Goal: Information Seeking & Learning: Check status

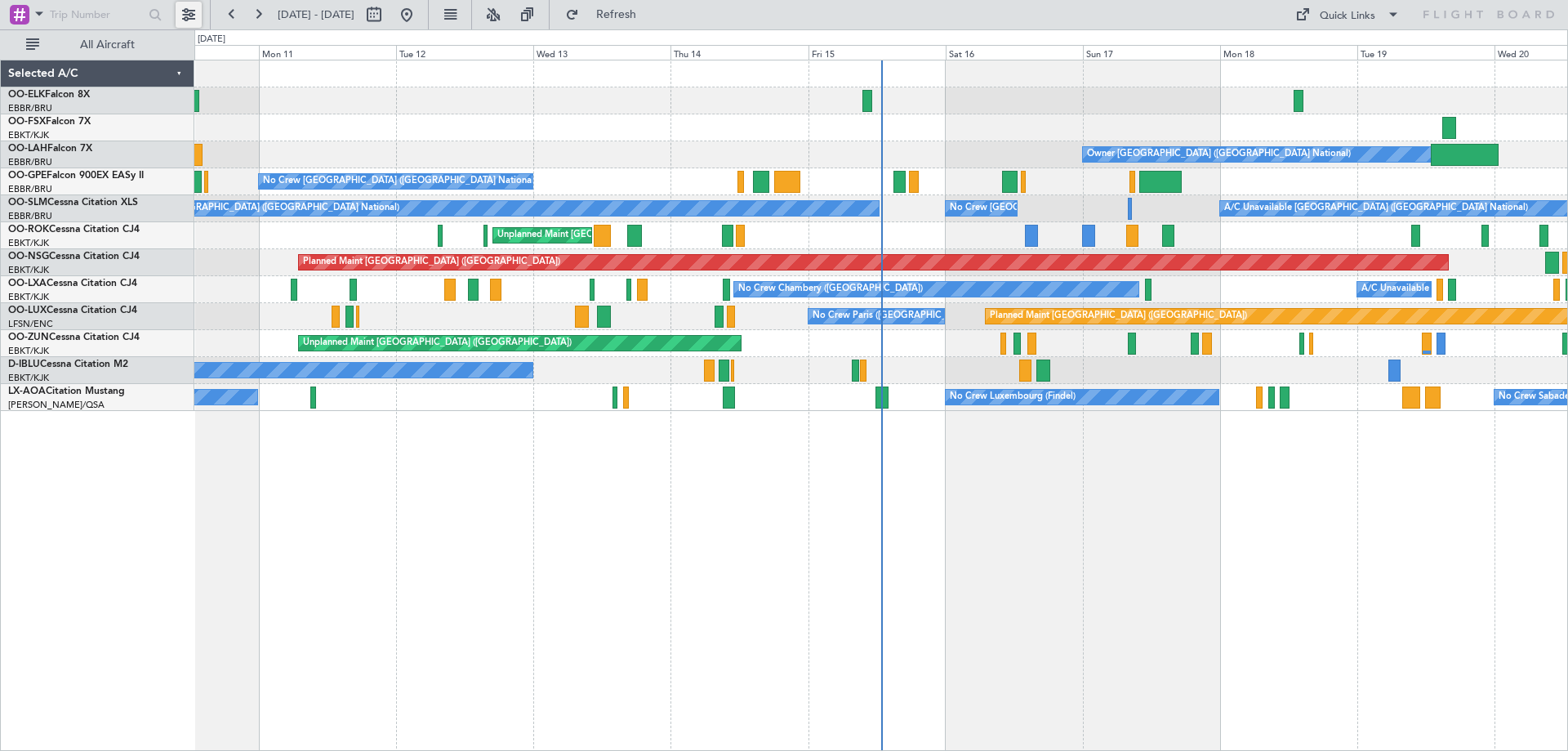
click at [191, 16] on button at bounding box center [188, 15] width 26 height 26
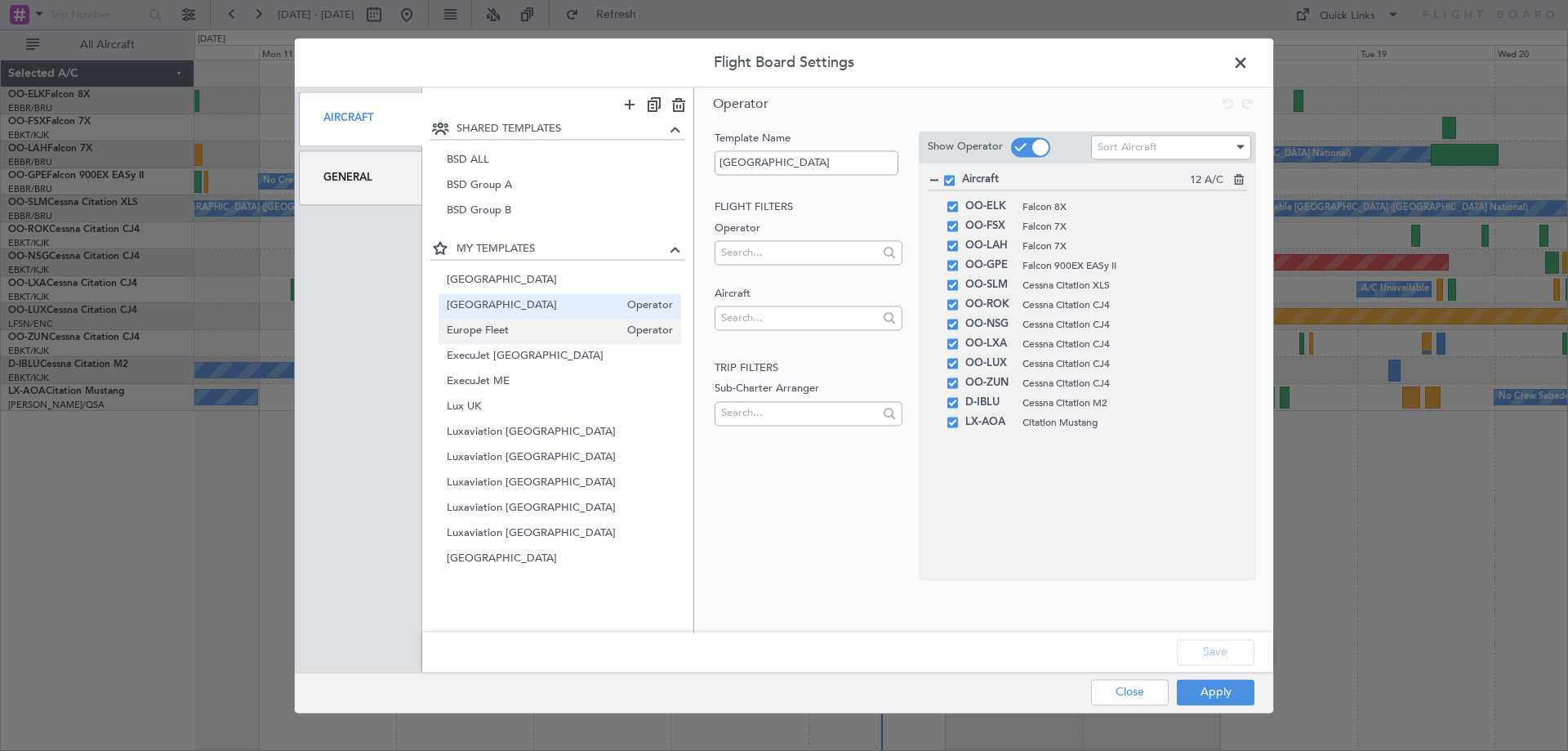
click at [505, 330] on span "Europe Fleet" at bounding box center [533, 331] width 173 height 17
type input "Europe Fleet"
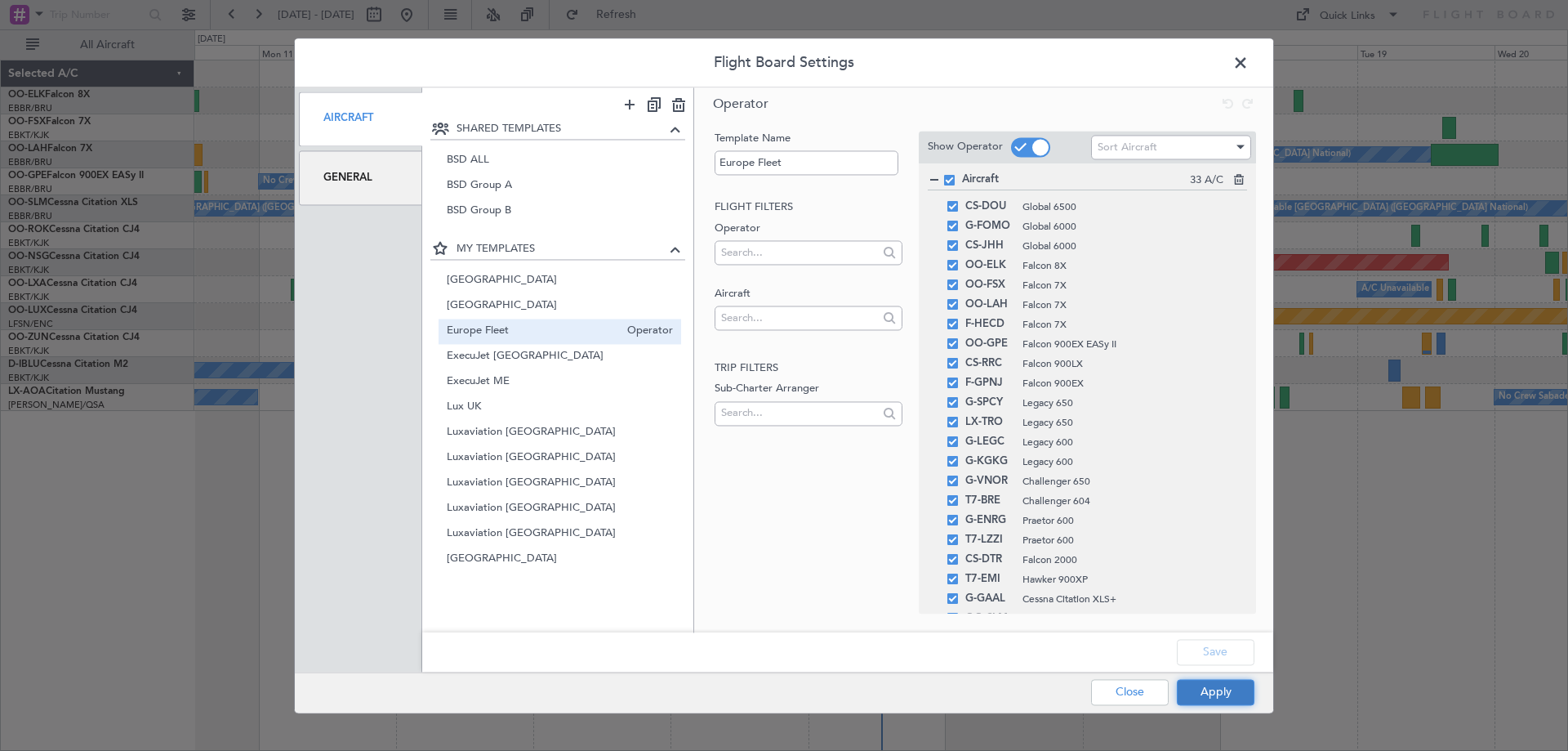
click at [1195, 700] on button "Apply" at bounding box center [1215, 692] width 77 height 26
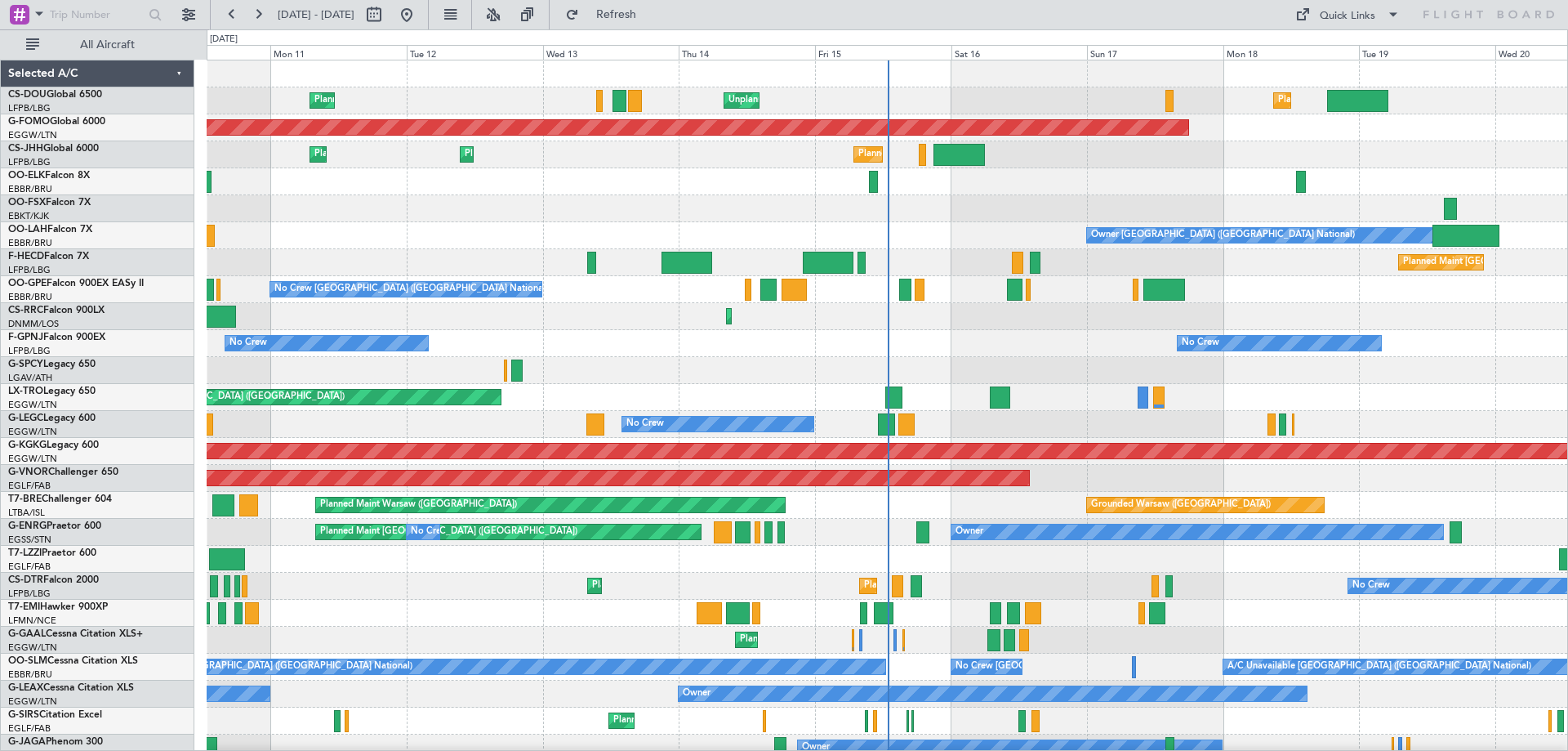
click at [1040, 533] on div "Planned Maint [GEOGRAPHIC_DATA] ([GEOGRAPHIC_DATA]) Unplanned Maint [GEOGRAPHIC…" at bounding box center [886, 518] width 1361 height 917
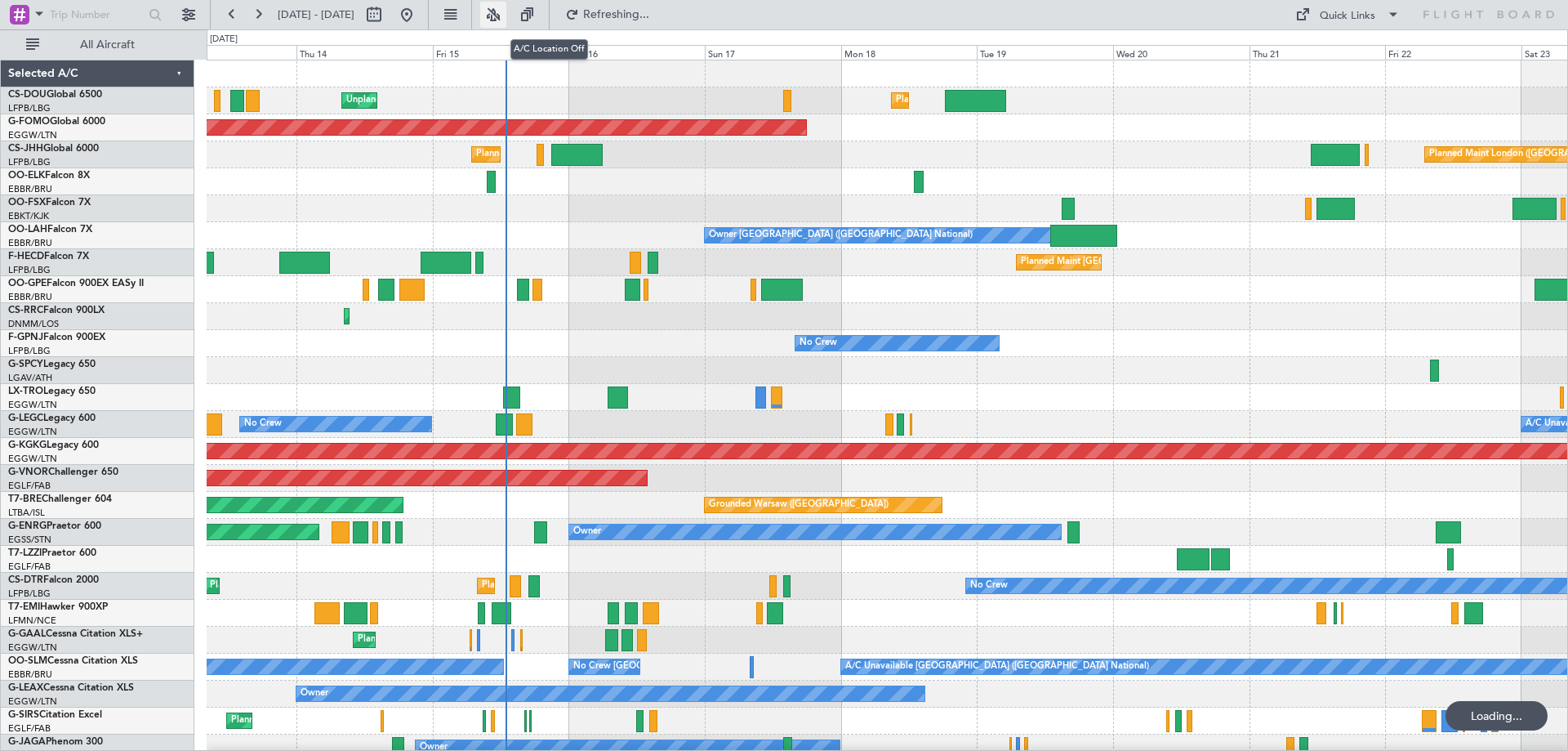
click at [506, 11] on button at bounding box center [493, 15] width 26 height 26
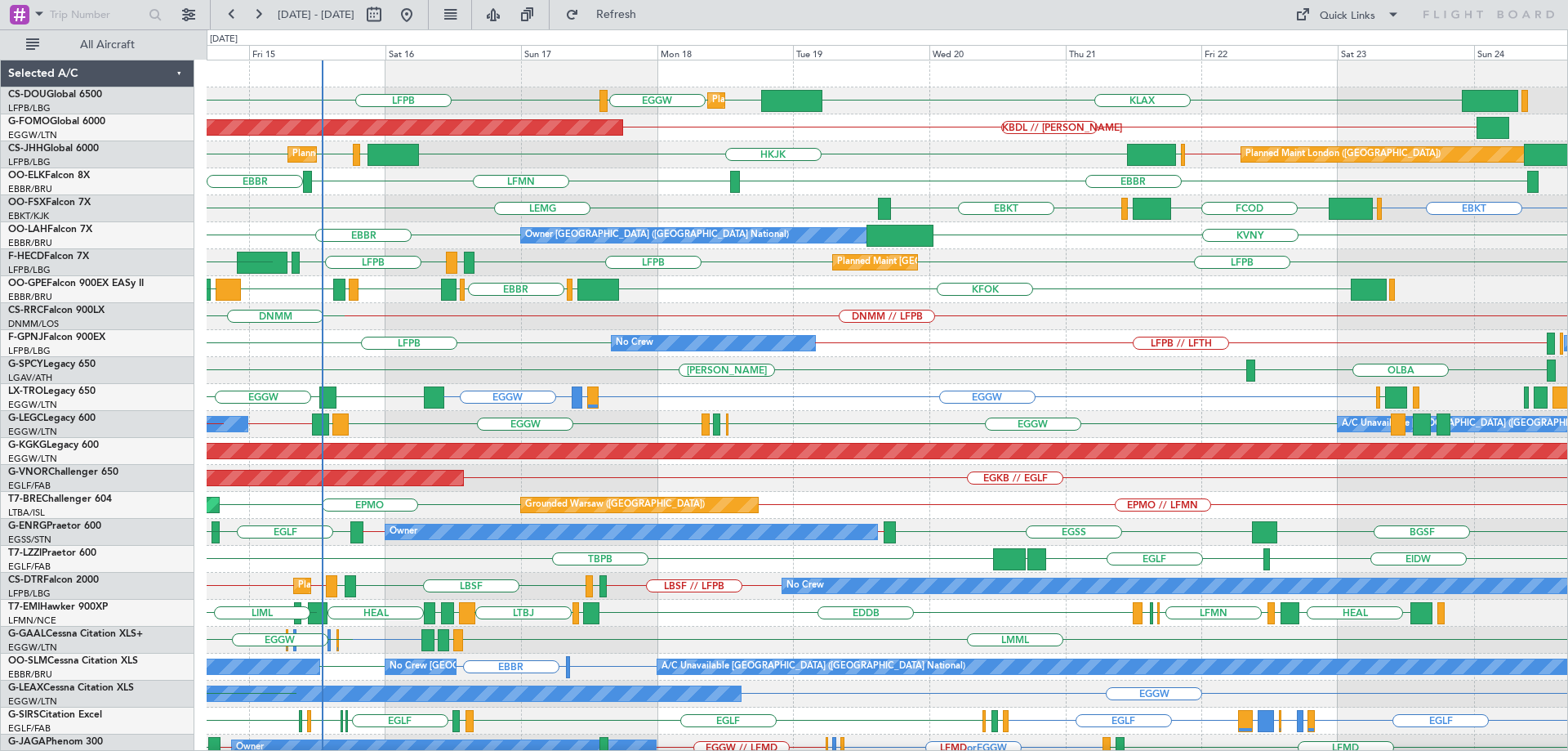
click at [785, 401] on div "KLAX LFPB EGGW EGGW Planned Maint [GEOGRAPHIC_DATA] ([GEOGRAPHIC_DATA]) LPFR EG…" at bounding box center [886, 518] width 1361 height 917
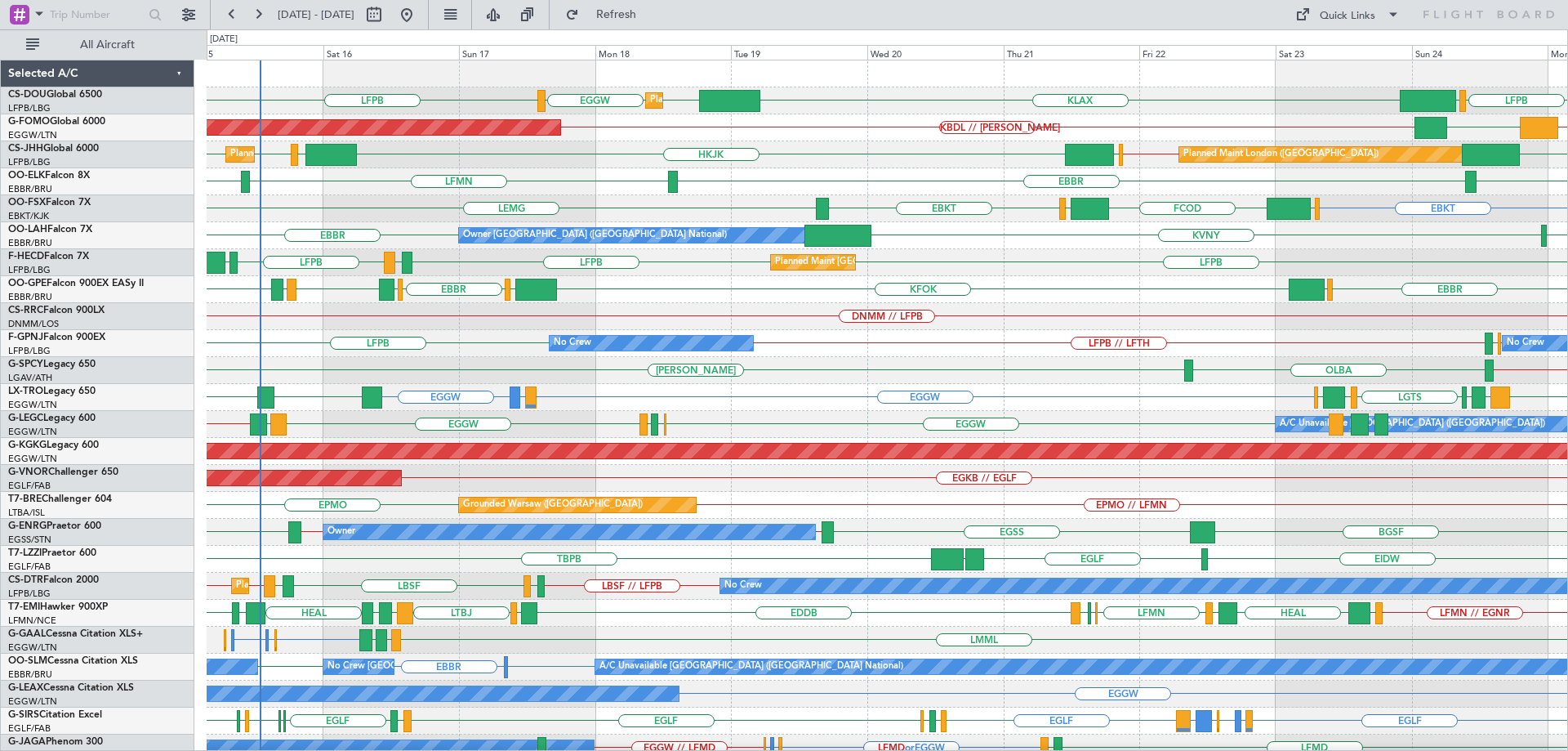
click at [704, 525] on div "Owner BGSF [PERSON_NAME] // EGSS [GEOGRAPHIC_DATA] [GEOGRAPHIC_DATA] EGSS // [P…" at bounding box center [886, 533] width 1361 height 27
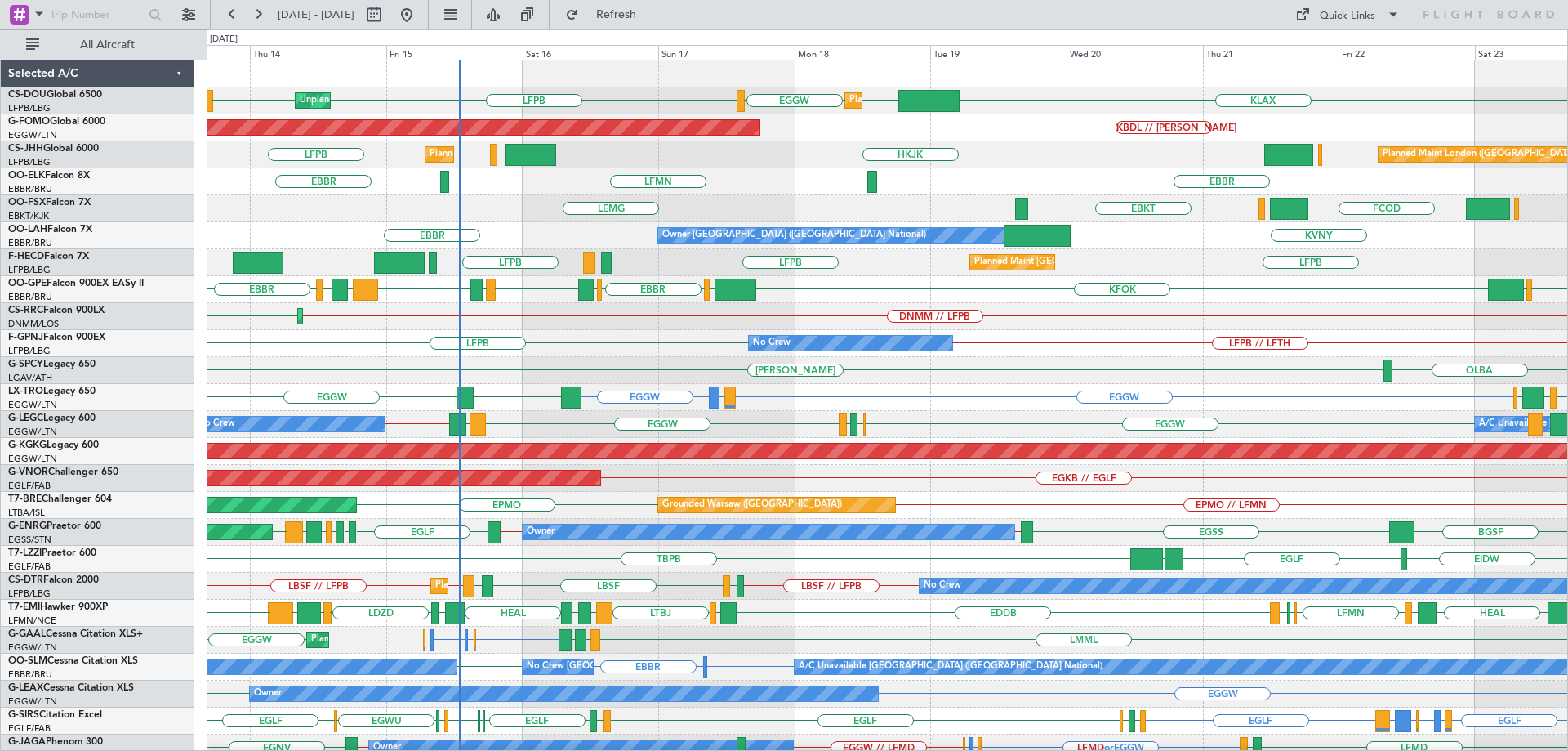
click at [1567, 487] on html "[DATE] - [DATE] Refresh Quick Links All Aircraft KLAX EGGW Planned Maint [GEOGR…" at bounding box center [784, 375] width 1568 height 751
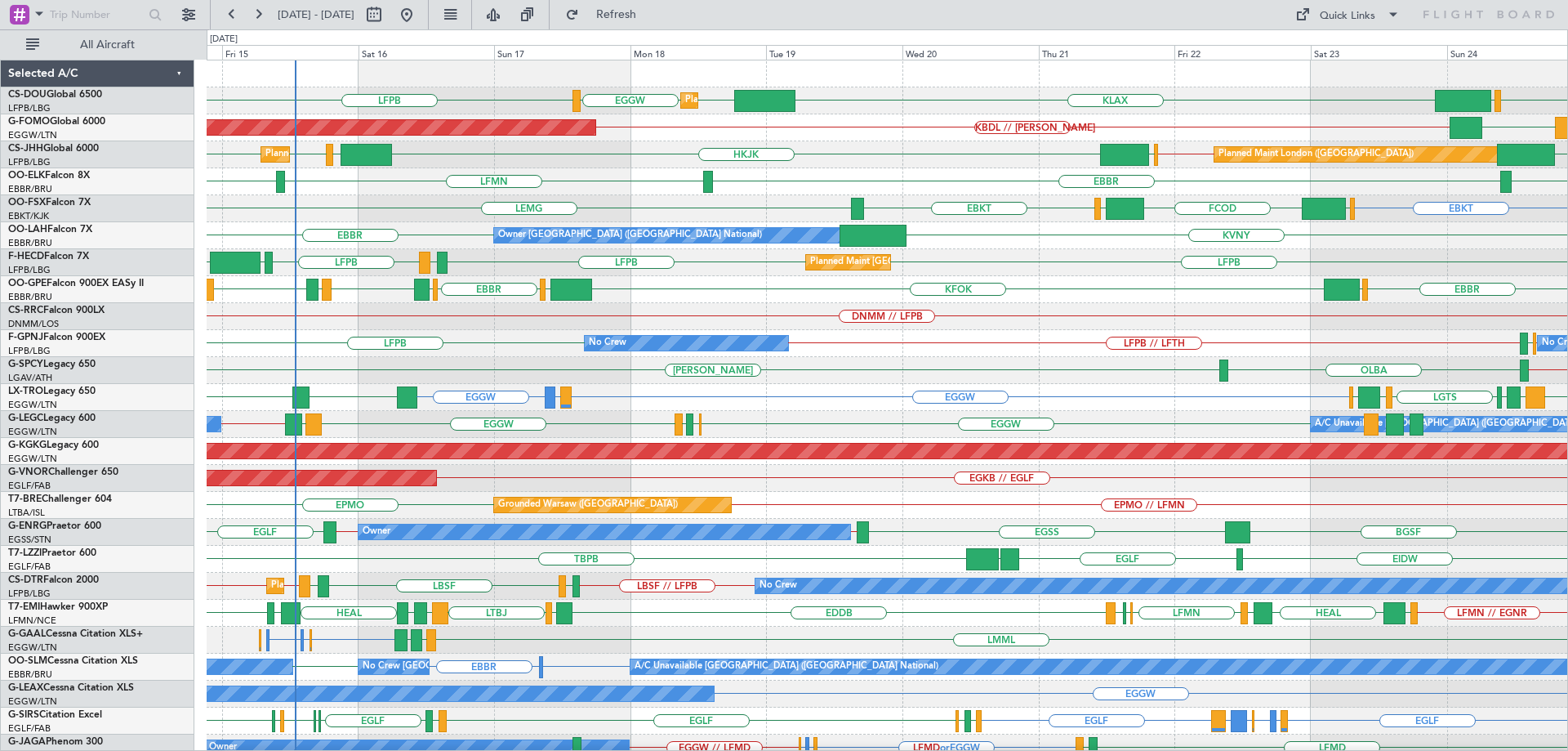
click at [1004, 503] on div "Grounded Warsaw ([GEOGRAPHIC_DATA]) EPMO // LFMN EPMO Planned Maint [GEOGRAPHIC…" at bounding box center [886, 505] width 1361 height 27
